Goal: Go to known website: Access a specific website the user already knows

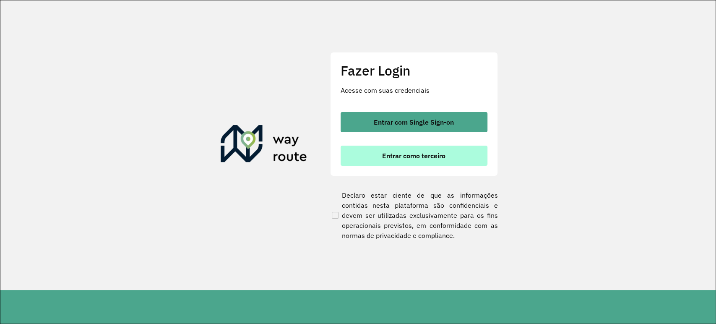
click at [378, 155] on button "Entrar como terceiro" at bounding box center [414, 156] width 147 height 20
click at [394, 155] on span "Entrar como terceiro" at bounding box center [413, 155] width 63 height 7
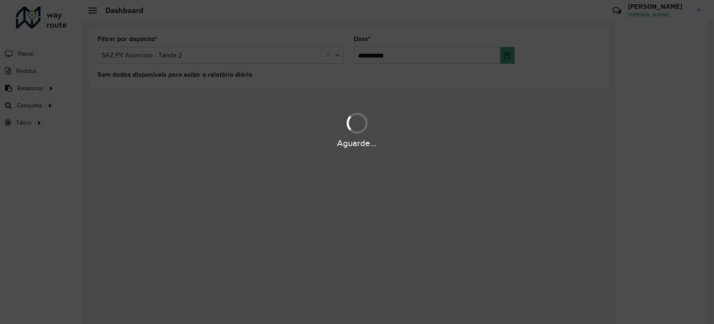
drag, startPoint x: 44, startPoint y: 90, endPoint x: 94, endPoint y: 91, distance: 50.0
click at [44, 90] on div "Aguarde..." at bounding box center [357, 162] width 714 height 324
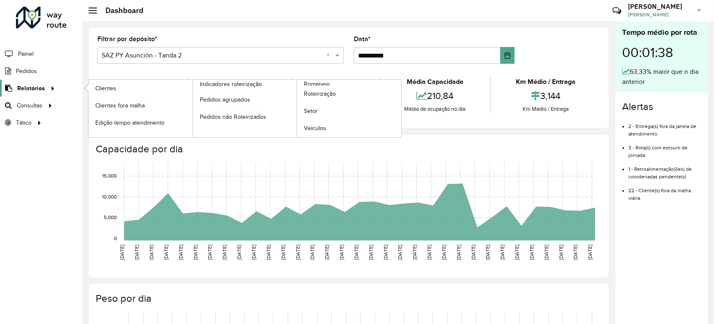
click at [49, 86] on icon at bounding box center [51, 87] width 7 height 13
